Goal: Check status: Check status

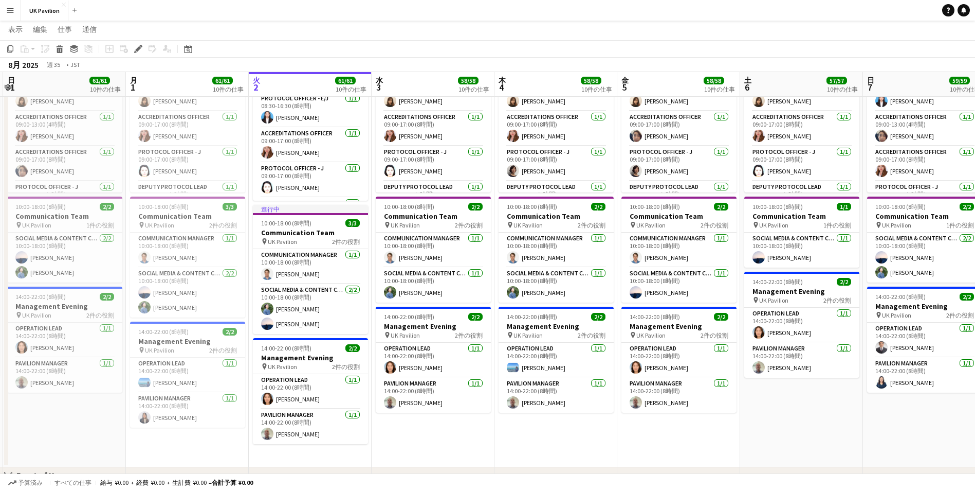
scroll to position [0, 250]
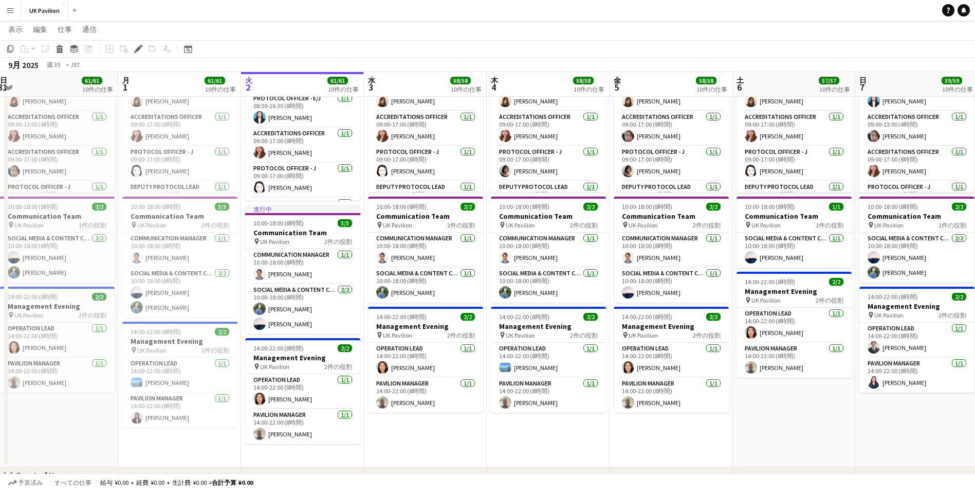
drag, startPoint x: 498, startPoint y: 81, endPoint x: 454, endPoint y: 86, distance: 44.5
click at [454, 86] on app-calendar-viewport "金 29 56/56 9件の仕事 土 30 59/59 10件の仕事 日 31 61/61 10件の仕事 月 1 61/61 10件の仕事 火 2 61/61…" at bounding box center [487, 500] width 975 height 1488
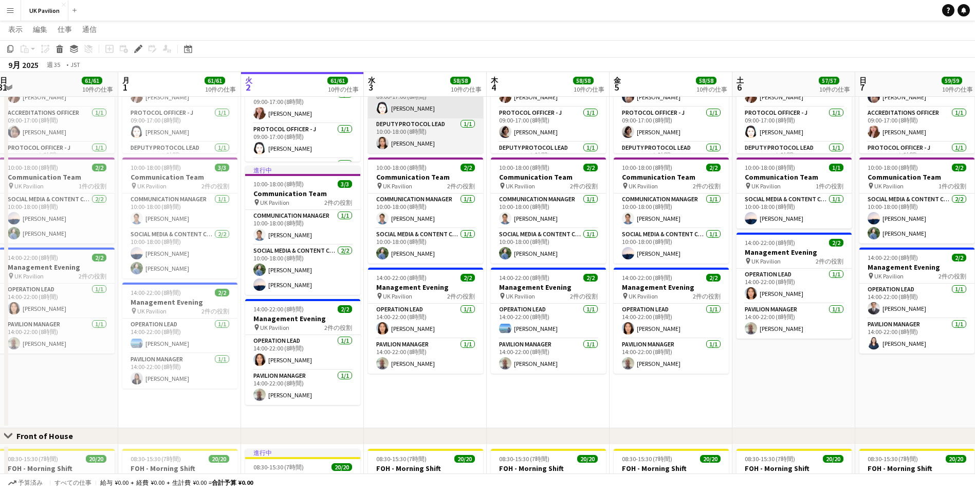
scroll to position [343, 0]
